Goal: Task Accomplishment & Management: Manage account settings

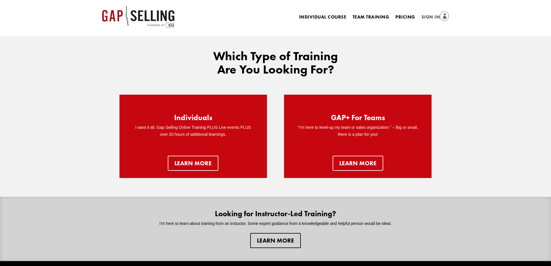
click at [425, 18] on link "Sign In" at bounding box center [436, 17] width 28 height 8
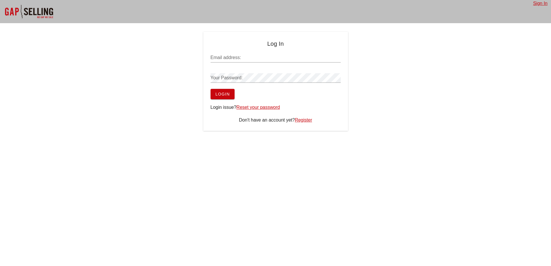
click at [256, 56] on input "Email address:" at bounding box center [276, 57] width 130 height 9
paste input "test3@salesgrowth.com"
type input "test3@salesgrowth.com"
click at [217, 92] on span "Login" at bounding box center [222, 94] width 15 height 5
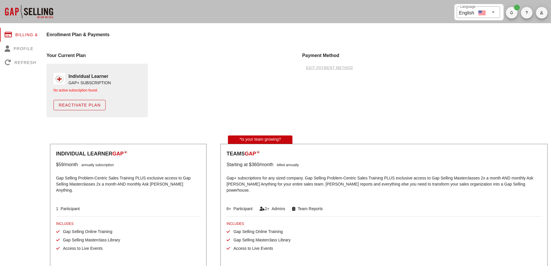
click at [338, 66] on span "edit payment method" at bounding box center [329, 68] width 47 height 4
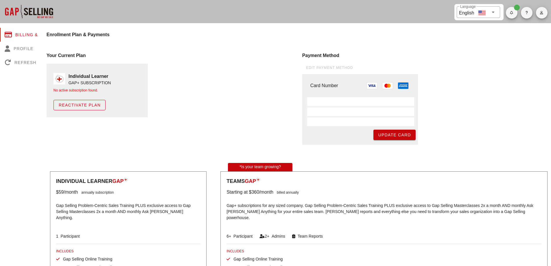
click at [84, 104] on span "Reactivate Plan" at bounding box center [79, 105] width 42 height 5
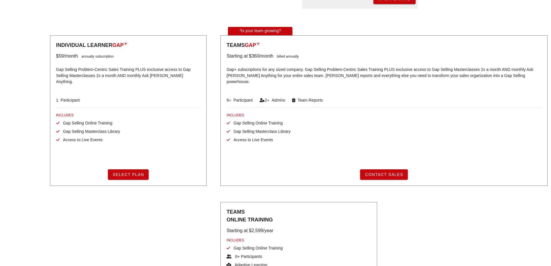
scroll to position [141, 0]
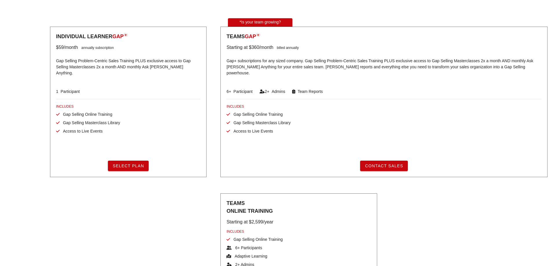
click at [136, 165] on span "Select Plan" at bounding box center [129, 166] width 32 height 5
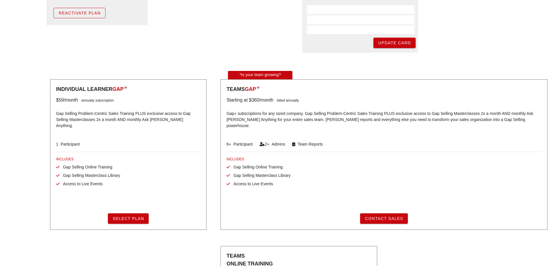
scroll to position [0, 0]
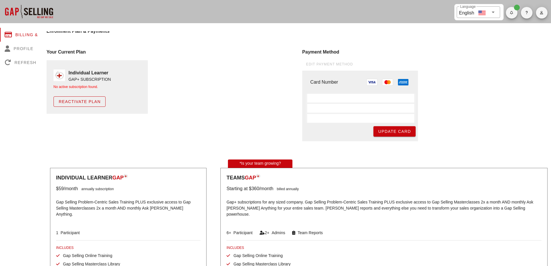
click at [77, 103] on span "Reactivate Plan" at bounding box center [79, 101] width 42 height 5
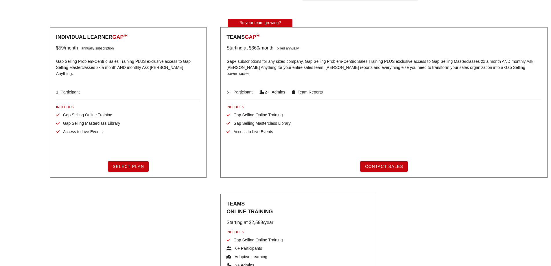
scroll to position [141, 0]
click at [138, 166] on span "Select Plan" at bounding box center [129, 166] width 32 height 5
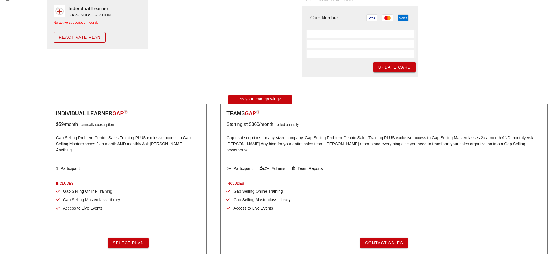
scroll to position [0, 0]
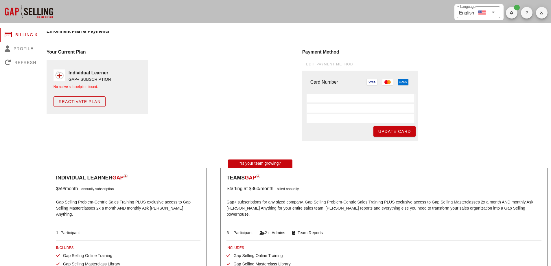
click at [256, 100] on div "Your Current Plan Individual Learner GAP+ SUBSCRIPTION No active subscription f…" at bounding box center [171, 95] width 256 height 100
click at [389, 131] on span "Update Card" at bounding box center [394, 131] width 33 height 5
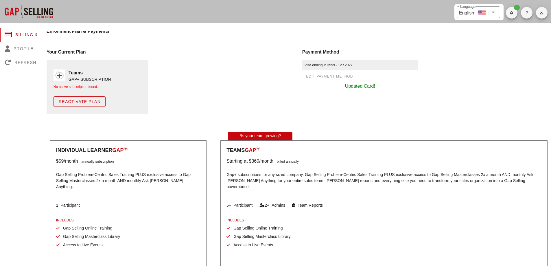
click at [96, 104] on span "Reactivate Plan" at bounding box center [79, 101] width 42 height 5
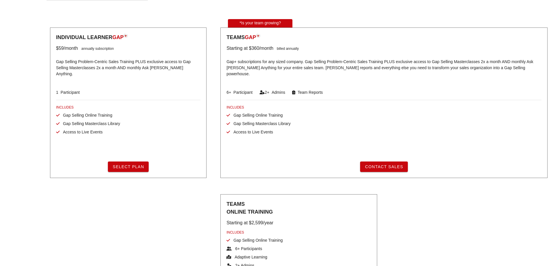
scroll to position [114, 0]
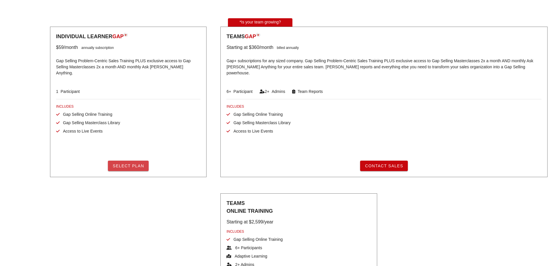
click at [141, 168] on button "Select Plan" at bounding box center [128, 166] width 41 height 10
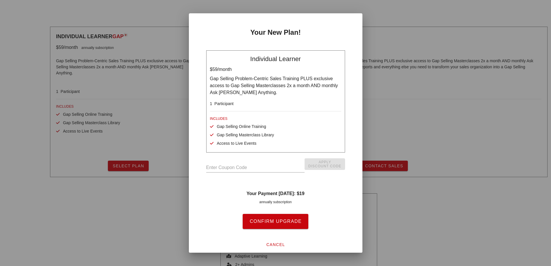
click at [224, 168] on input "text" at bounding box center [255, 167] width 99 height 9
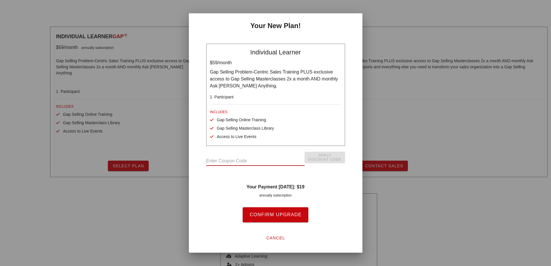
scroll to position [0, 0]
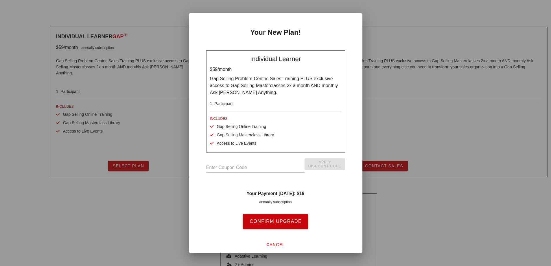
click at [228, 166] on input "text" at bounding box center [255, 167] width 99 height 9
paste input "GAPPROSPECTINGPLUS"
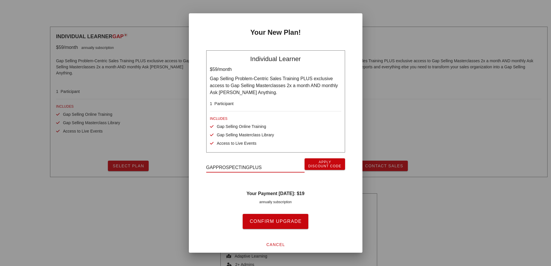
type input "GAPPROSPECTINGPLUS"
click at [315, 160] on button "Apply Discount Code" at bounding box center [325, 164] width 40 height 12
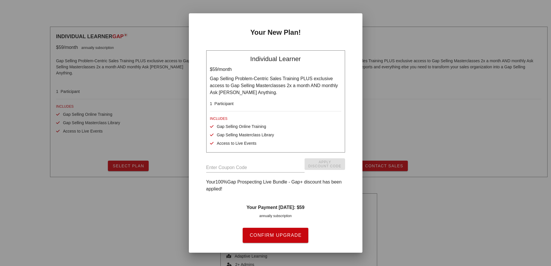
scroll to position [29, 0]
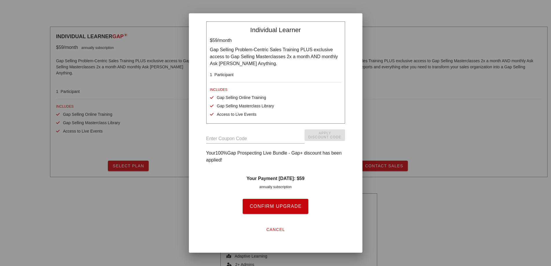
click at [272, 135] on input "text" at bounding box center [255, 138] width 99 height 9
paste input "GAPPROSPECTINGPLUS"
type input "GAPPROSPECTINGPLUS"
click at [323, 129] on div "Individual Learner $59 /month Gap Selling Problem-Centric Sales Training PLUS e…" at bounding box center [276, 129] width 146 height 235
click at [326, 134] on span "Apply Discount Code" at bounding box center [325, 135] width 33 height 8
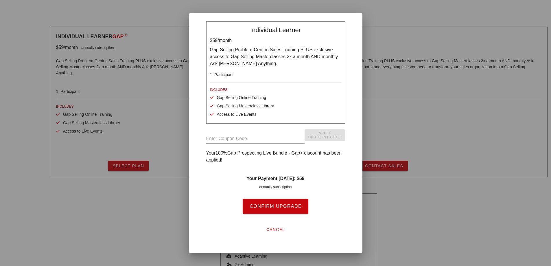
click at [271, 230] on span "cancel" at bounding box center [275, 229] width 19 height 5
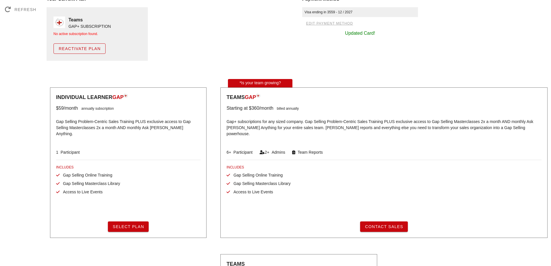
scroll to position [0, 0]
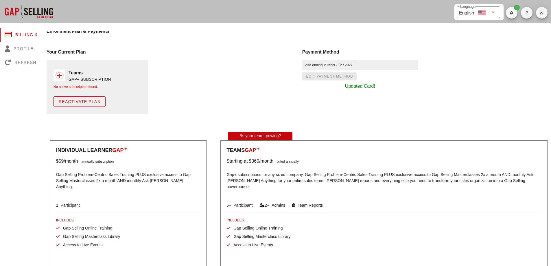
click at [325, 75] on span "edit payment method" at bounding box center [329, 76] width 47 height 4
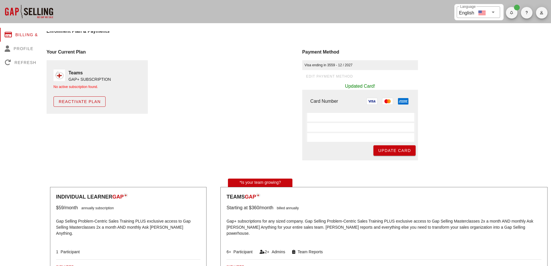
click at [356, 63] on div "Visa ending in 3559 - 12 / 2027" at bounding box center [361, 65] width 116 height 10
drag, startPoint x: 364, startPoint y: 64, endPoint x: 283, endPoint y: 64, distance: 81.1
click at [283, 64] on div "Your Current Plan Teams GAP+ SUBSCRIPTION No active subscription found. Reactiv…" at bounding box center [299, 104] width 512 height 119
click at [276, 66] on div "Your Current Plan Teams GAP+ SUBSCRIPTION No active subscription found. Reactiv…" at bounding box center [171, 104] width 256 height 119
